Goal: Browse casually

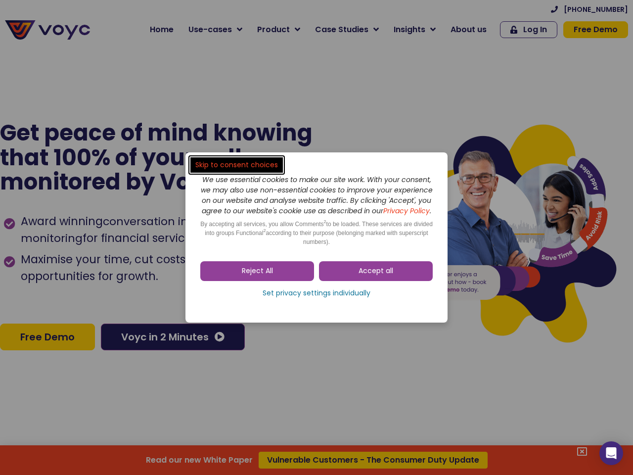
click at [376, 276] on span "Accept all" at bounding box center [376, 271] width 35 height 10
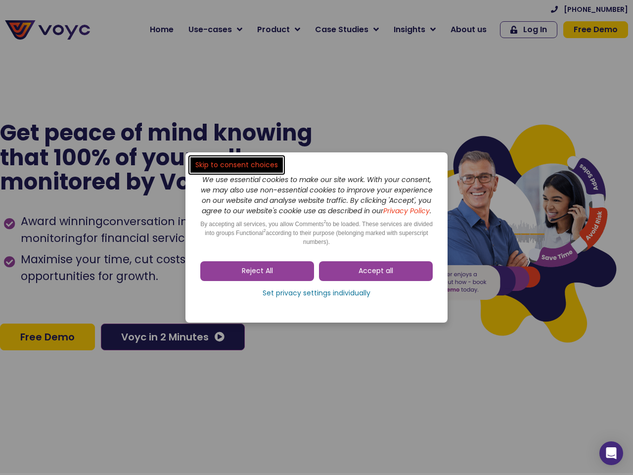
click at [376, 276] on span "Accept all" at bounding box center [376, 271] width 35 height 10
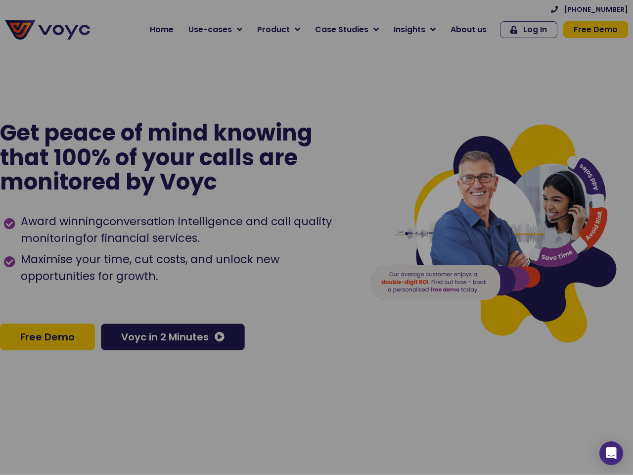
click at [257, 276] on div at bounding box center [316, 237] width 633 height 475
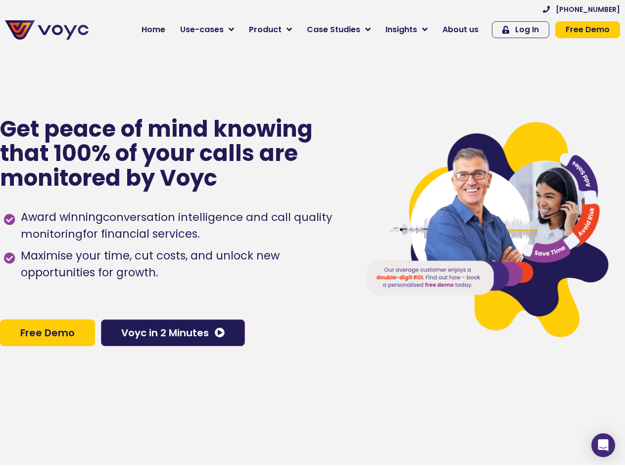
click at [317, 298] on div "Award winning conversation intelligence and call quality monitoring for financi…" at bounding box center [175, 254] width 342 height 101
